Goal: Task Accomplishment & Management: Manage account settings

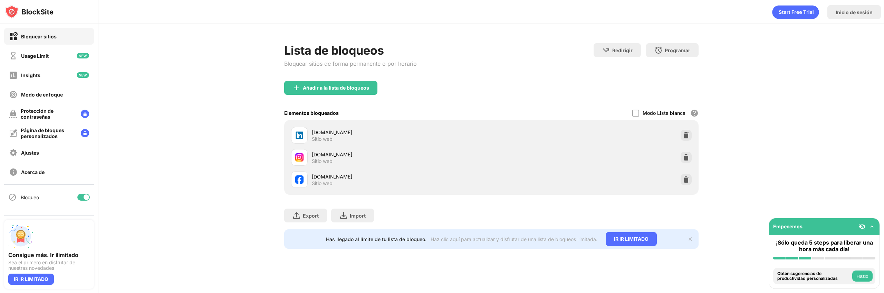
click at [86, 199] on div at bounding box center [87, 197] width 6 height 6
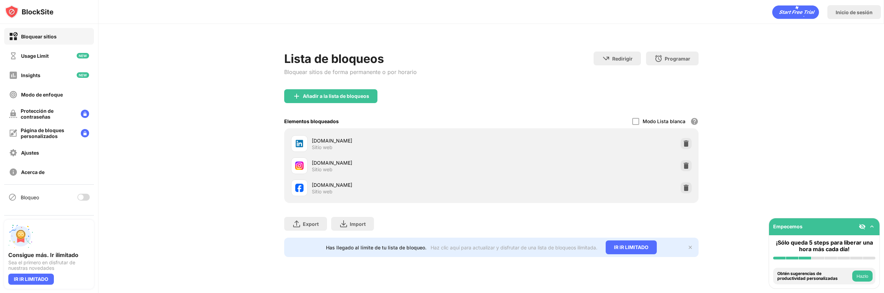
click at [78, 198] on div at bounding box center [81, 197] width 6 height 6
click at [175, 172] on div "Lista de bloqueos Bloquear sitios de forma permanente o por horario Redirigir H…" at bounding box center [491, 150] width 786 height 252
